Goal: Task Accomplishment & Management: Use online tool/utility

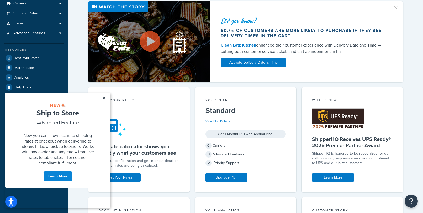
scroll to position [79, 0]
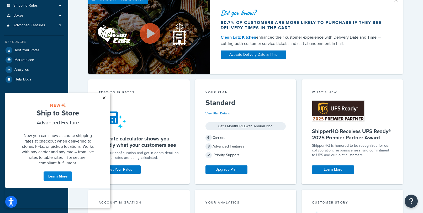
click at [106, 98] on link "×" at bounding box center [103, 97] width 9 height 9
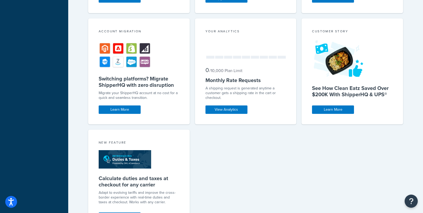
scroll to position [263, 0]
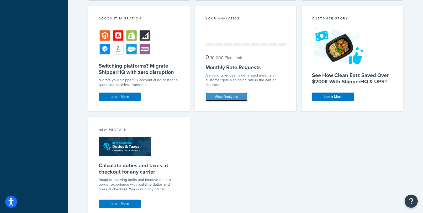
click at [222, 98] on link "View Analytics" at bounding box center [227, 96] width 42 height 8
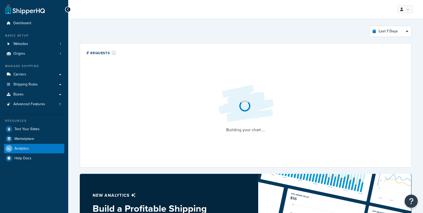
select select "last_7_days"
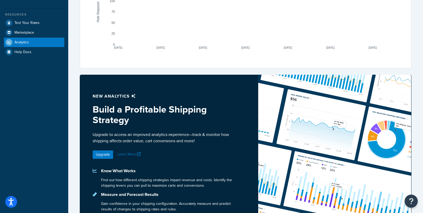
scroll to position [28, 0]
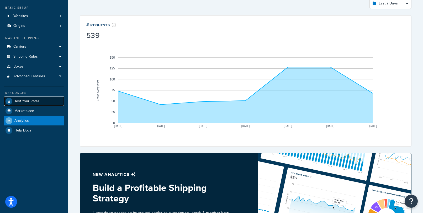
click at [36, 103] on span "Test Your Rates" at bounding box center [26, 101] width 25 height 4
